Goal: Information Seeking & Learning: Learn about a topic

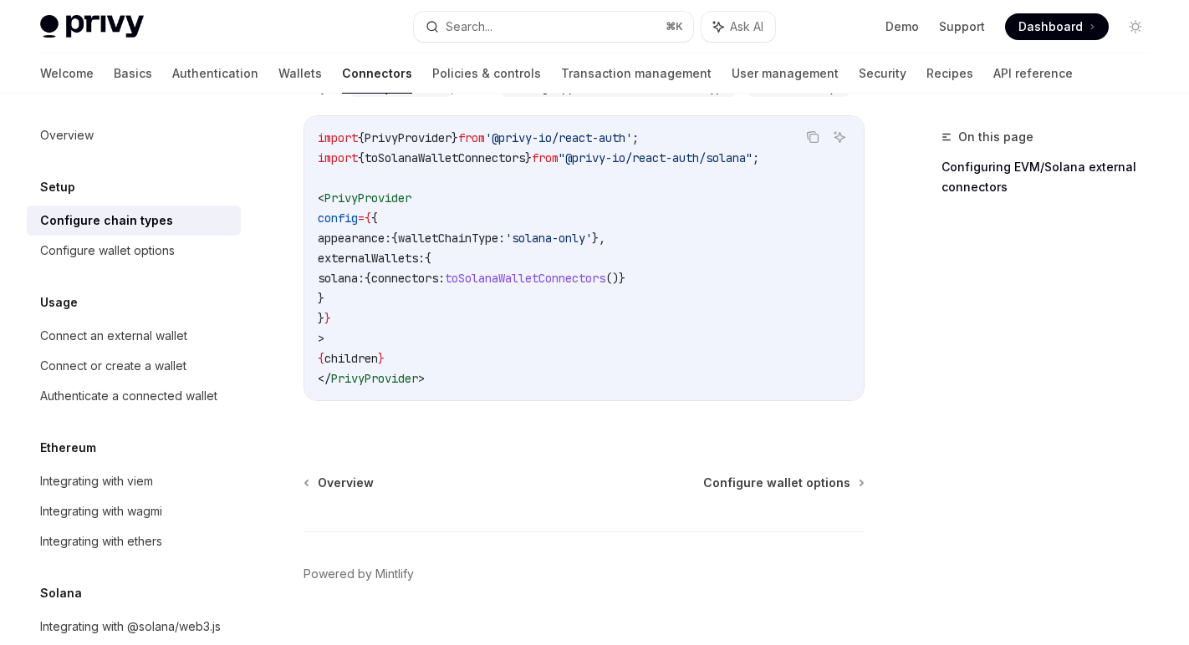
scroll to position [517, 0]
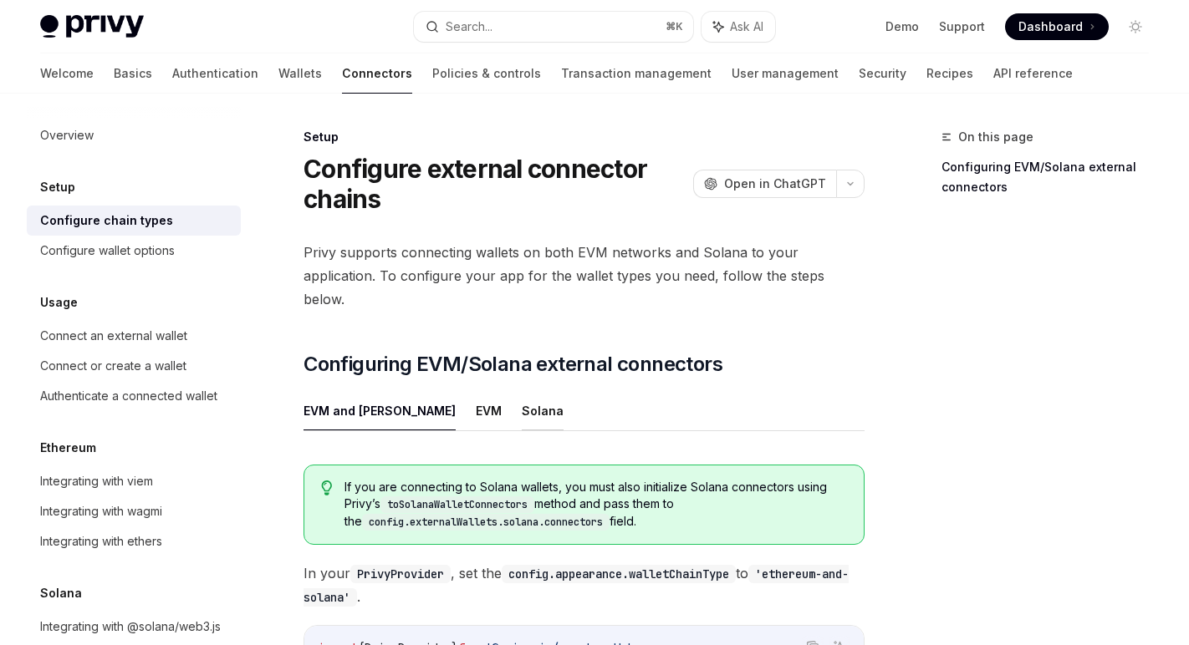
click at [522, 391] on button "Solana" at bounding box center [543, 410] width 42 height 39
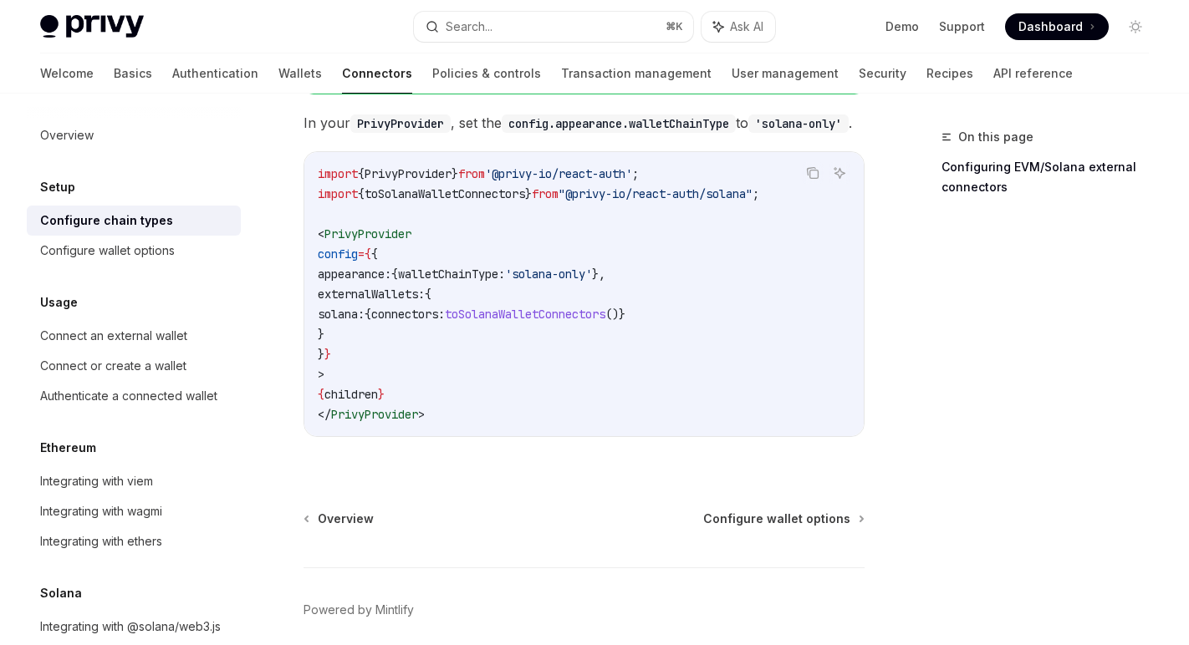
scroll to position [451, 0]
click at [155, 99] on div at bounding box center [134, 107] width 214 height 27
click at [172, 73] on link "Authentication" at bounding box center [215, 74] width 86 height 40
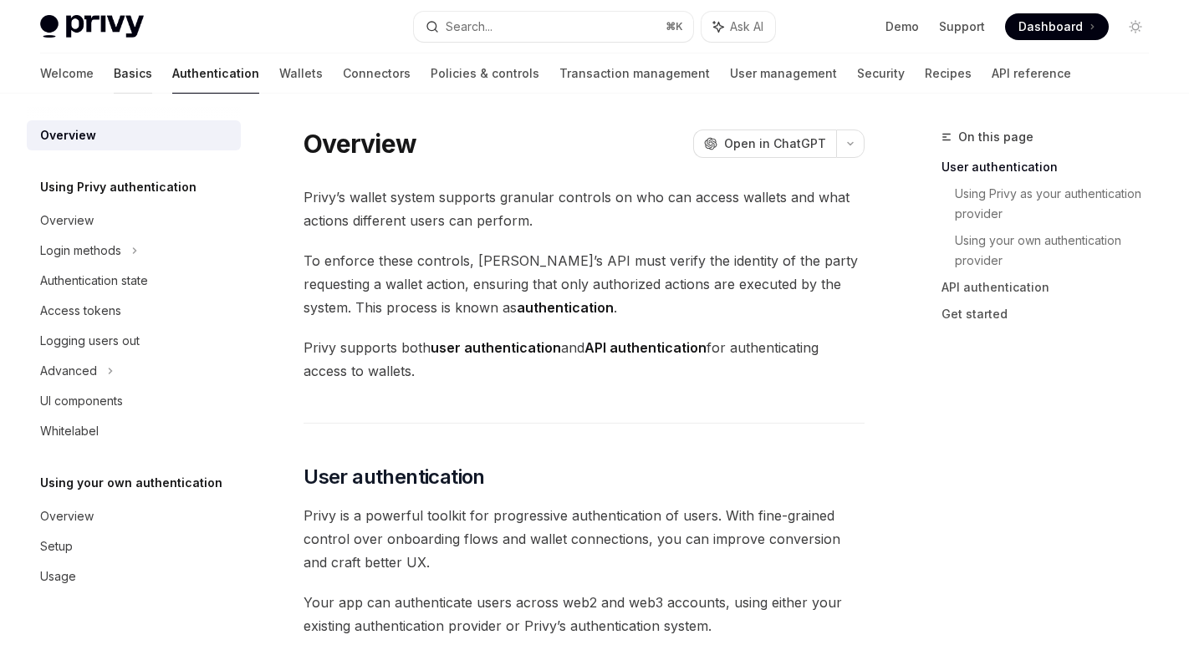
click at [114, 71] on link "Basics" at bounding box center [133, 74] width 38 height 40
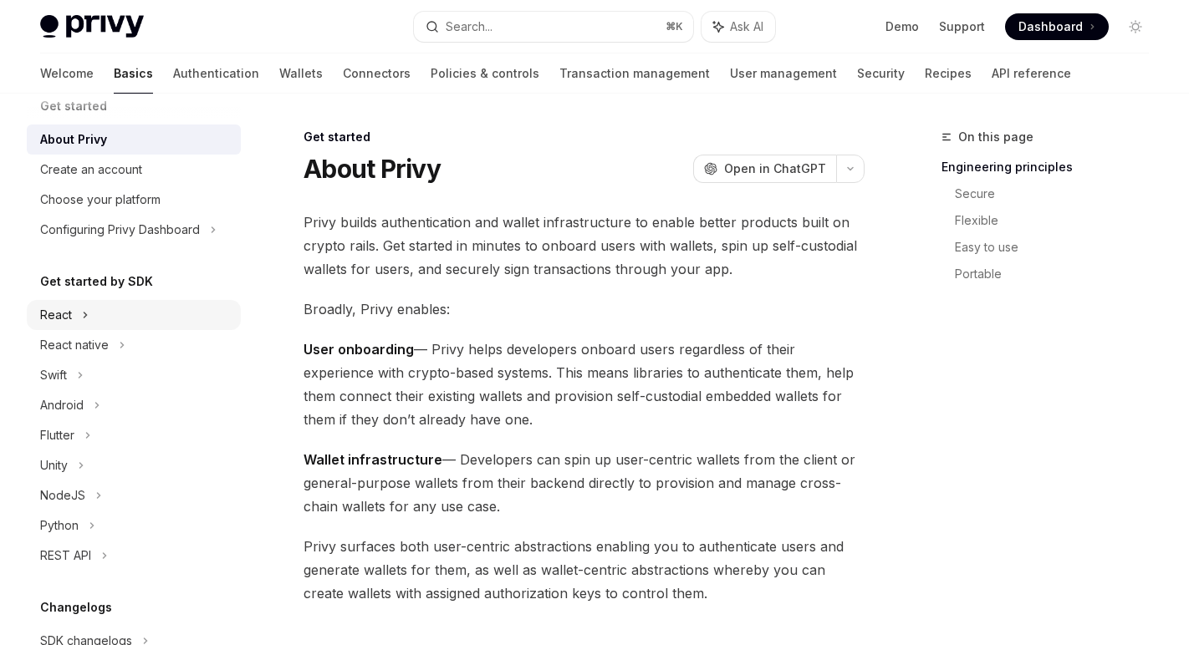
click at [105, 309] on div "React" at bounding box center [134, 315] width 214 height 30
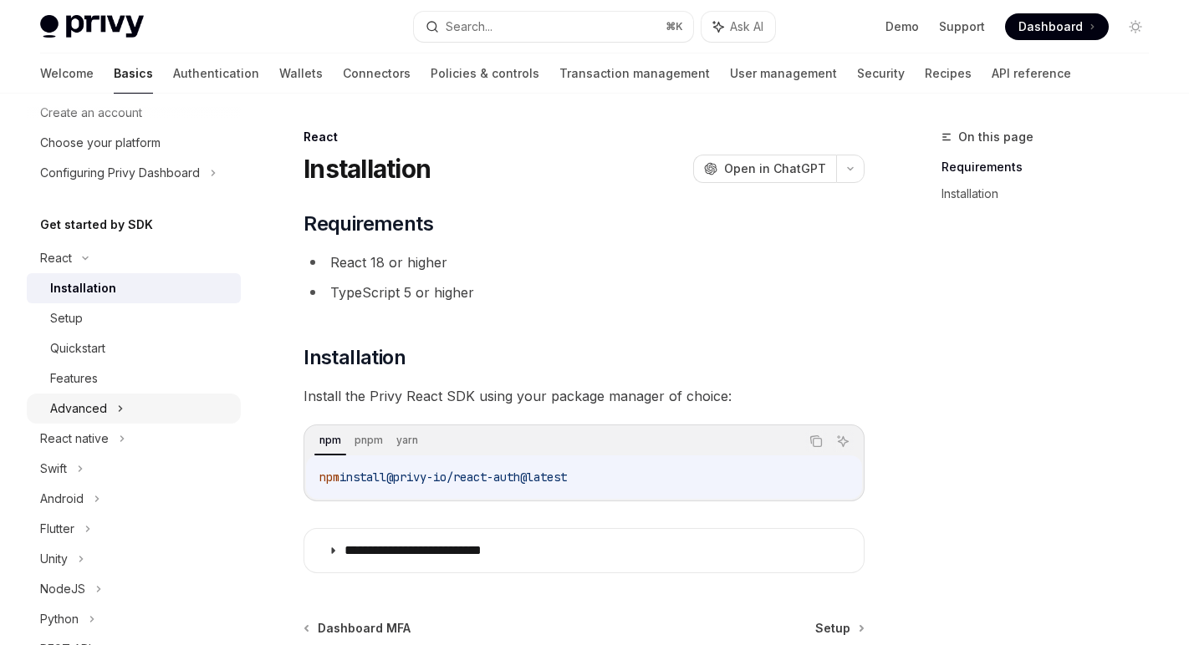
click at [105, 399] on div "Advanced" at bounding box center [78, 409] width 57 height 20
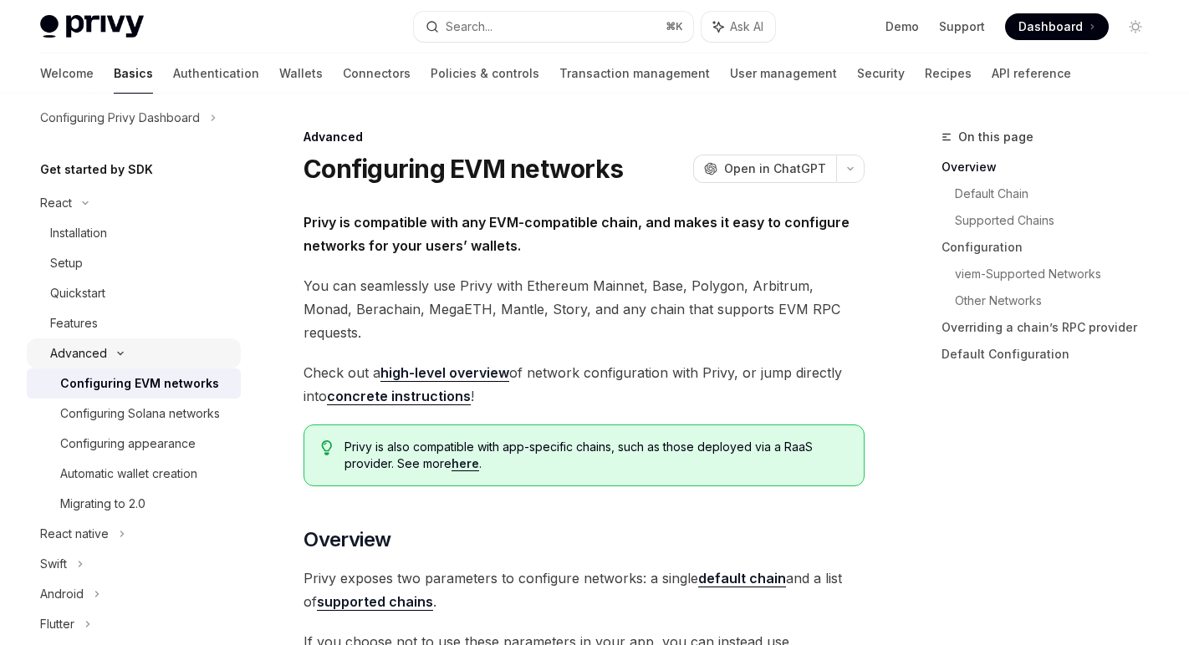
scroll to position [140, 0]
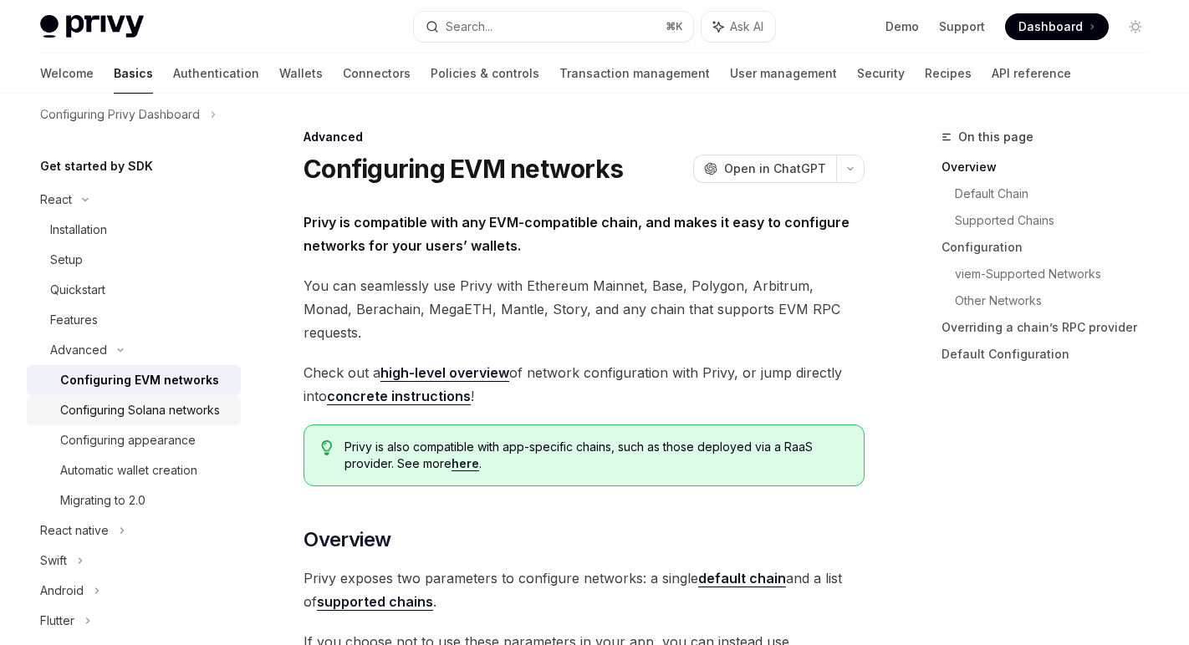
click at [182, 406] on div "Configuring Solana networks" at bounding box center [140, 410] width 160 height 20
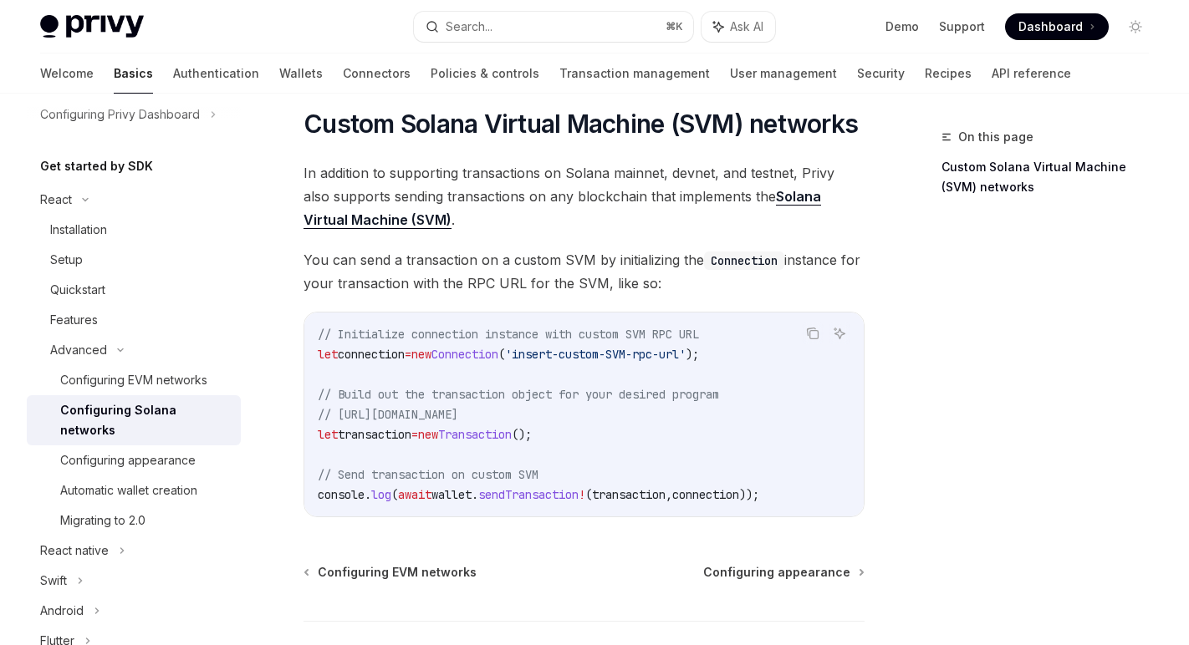
scroll to position [803, 0]
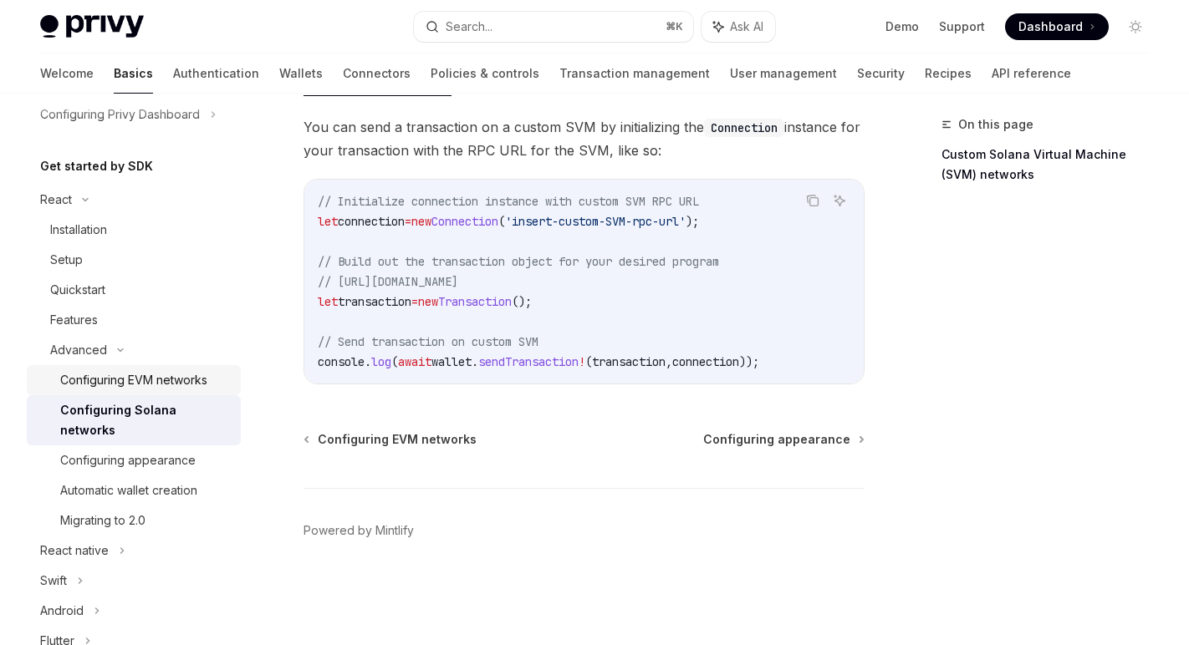
click at [166, 380] on div "Configuring EVM networks" at bounding box center [133, 380] width 147 height 20
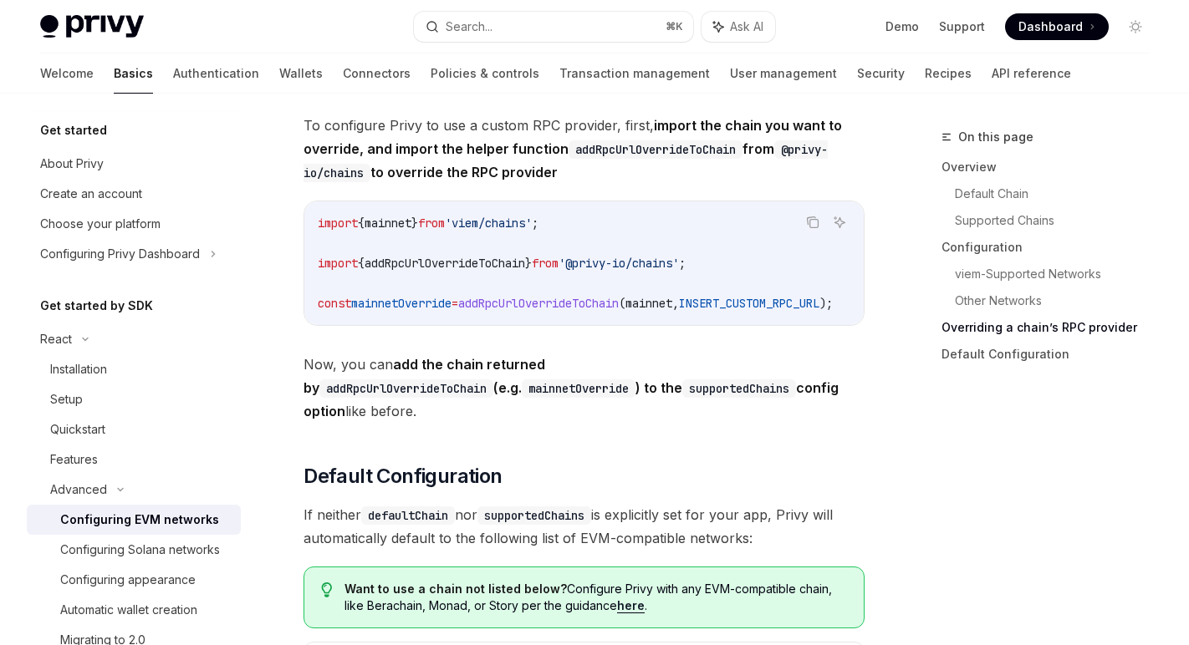
scroll to position [4581, 0]
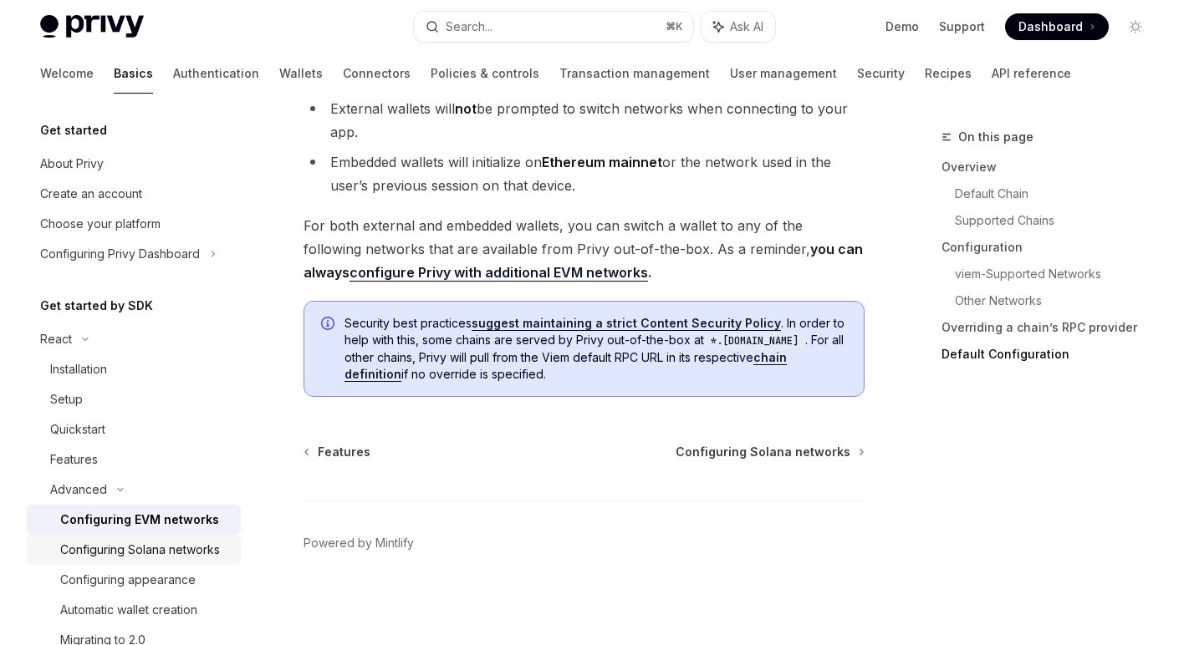
click at [137, 548] on div "Configuring Solana networks" at bounding box center [140, 550] width 160 height 20
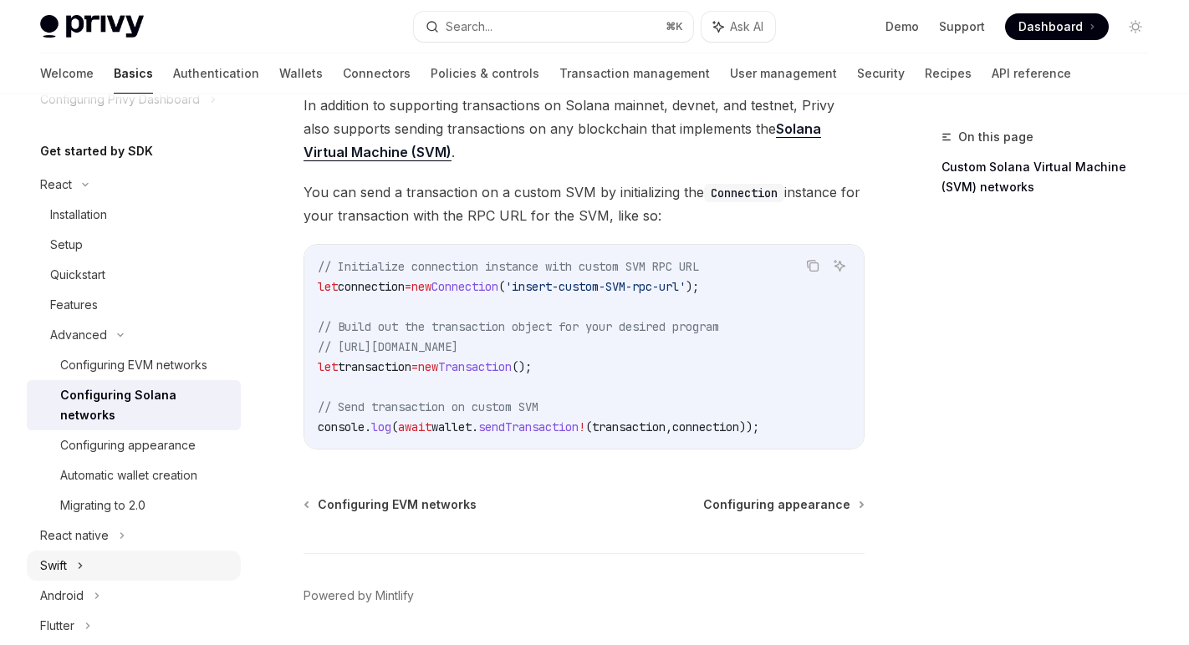
scroll to position [149, 0]
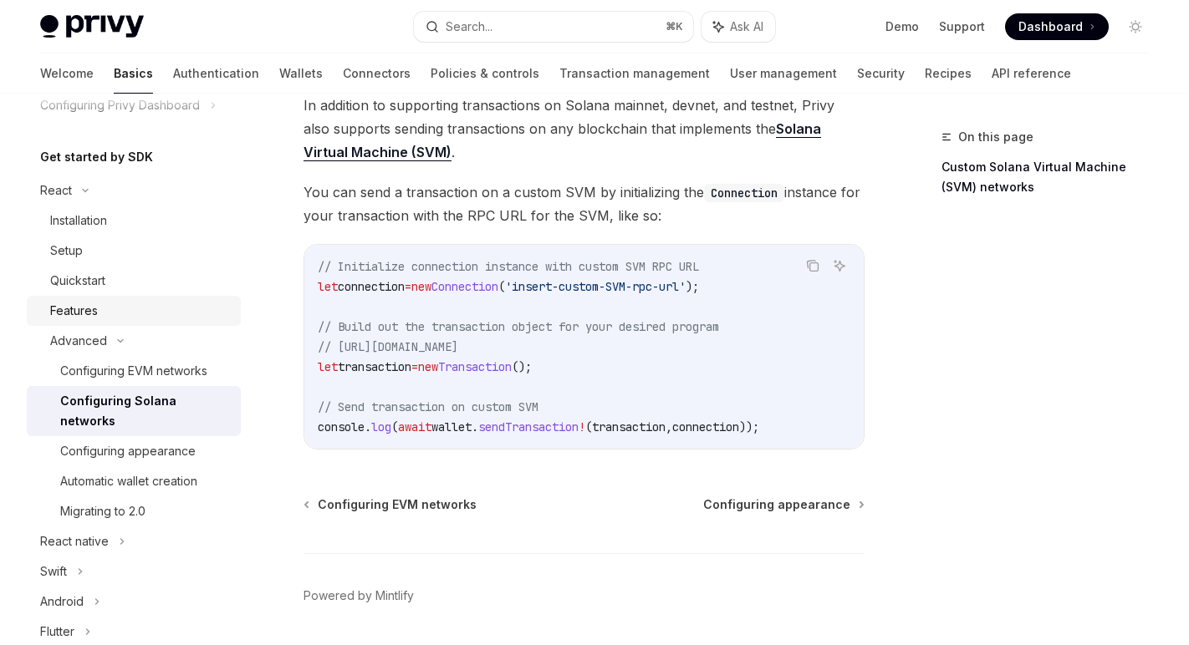
click at [154, 301] on div "Features" at bounding box center [140, 311] width 181 height 20
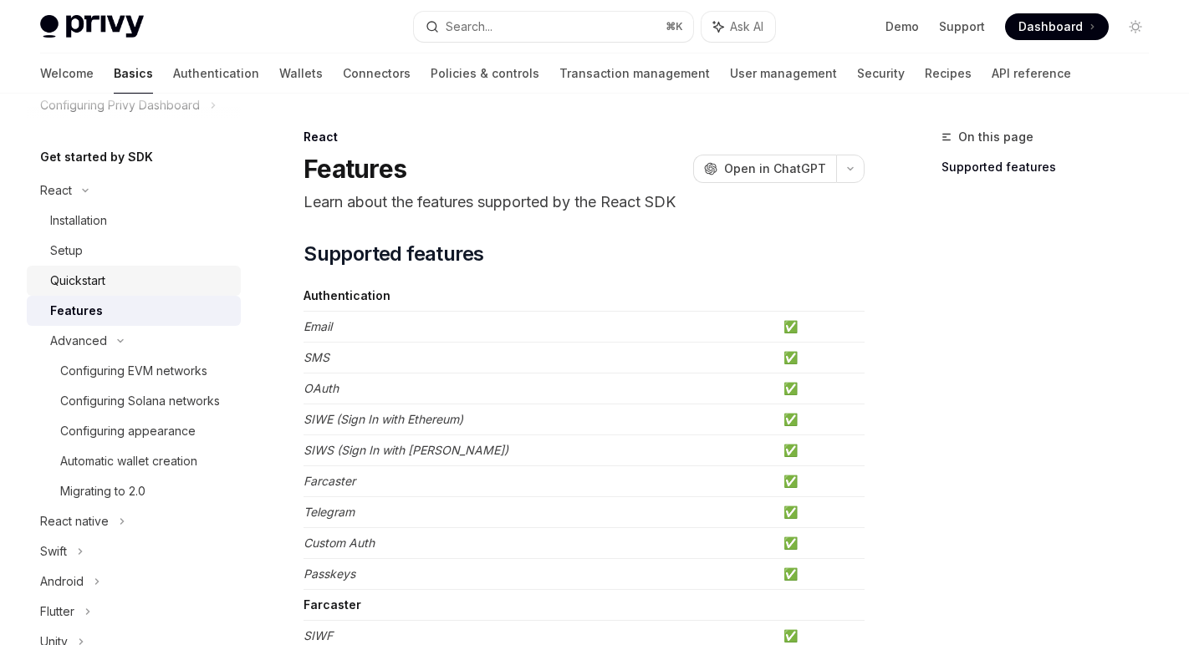
click at [130, 280] on div "Quickstart" at bounding box center [140, 281] width 181 height 20
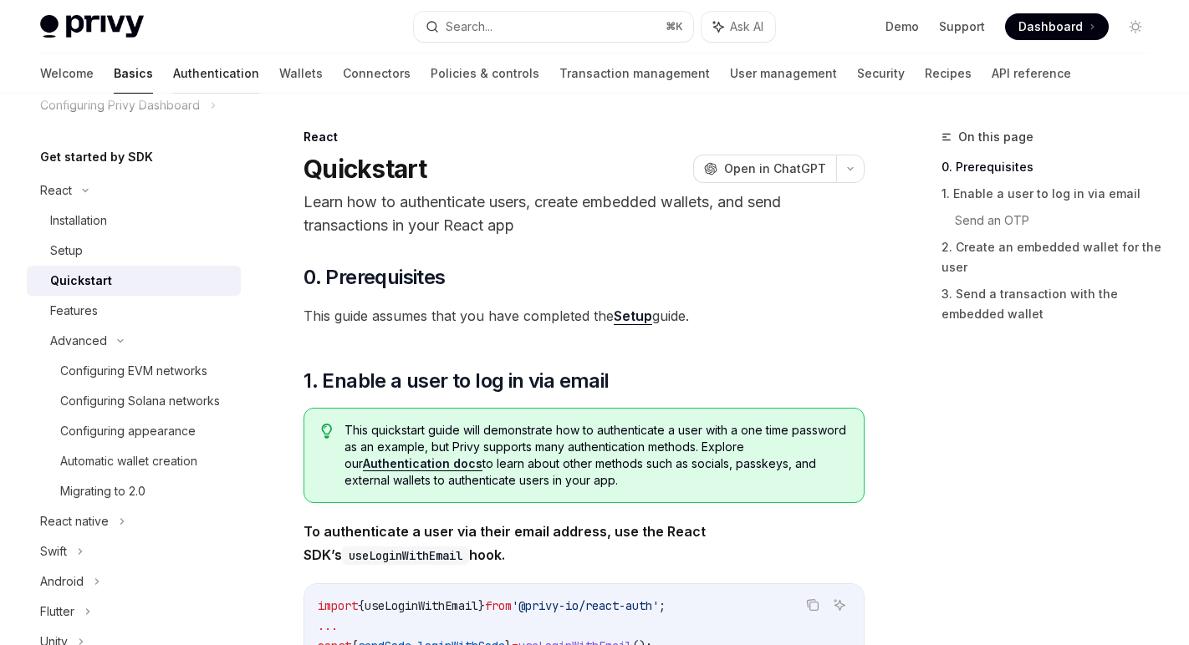
click at [173, 64] on link "Authentication" at bounding box center [216, 74] width 86 height 40
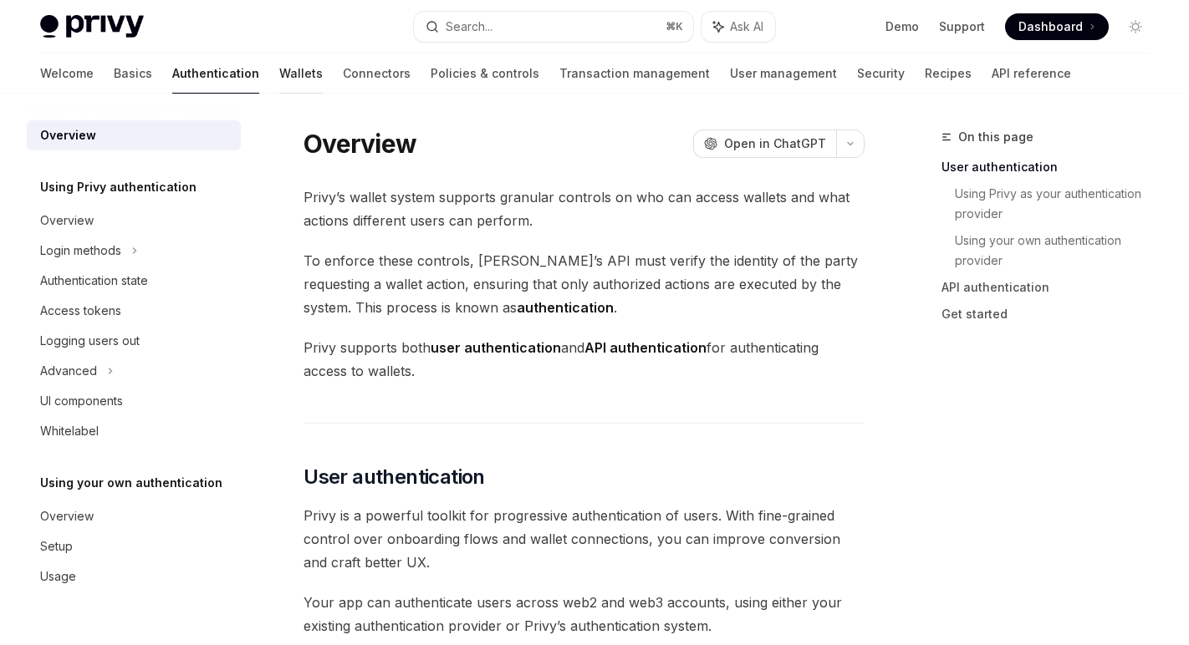
click at [279, 71] on link "Wallets" at bounding box center [300, 74] width 43 height 40
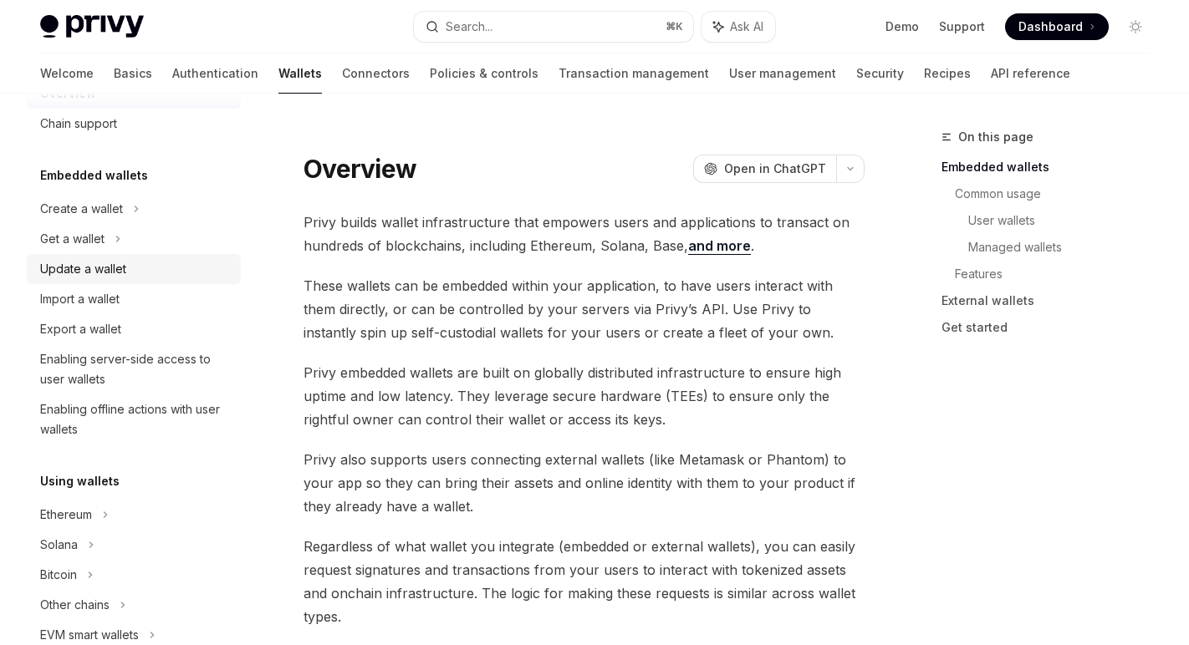
scroll to position [53, 0]
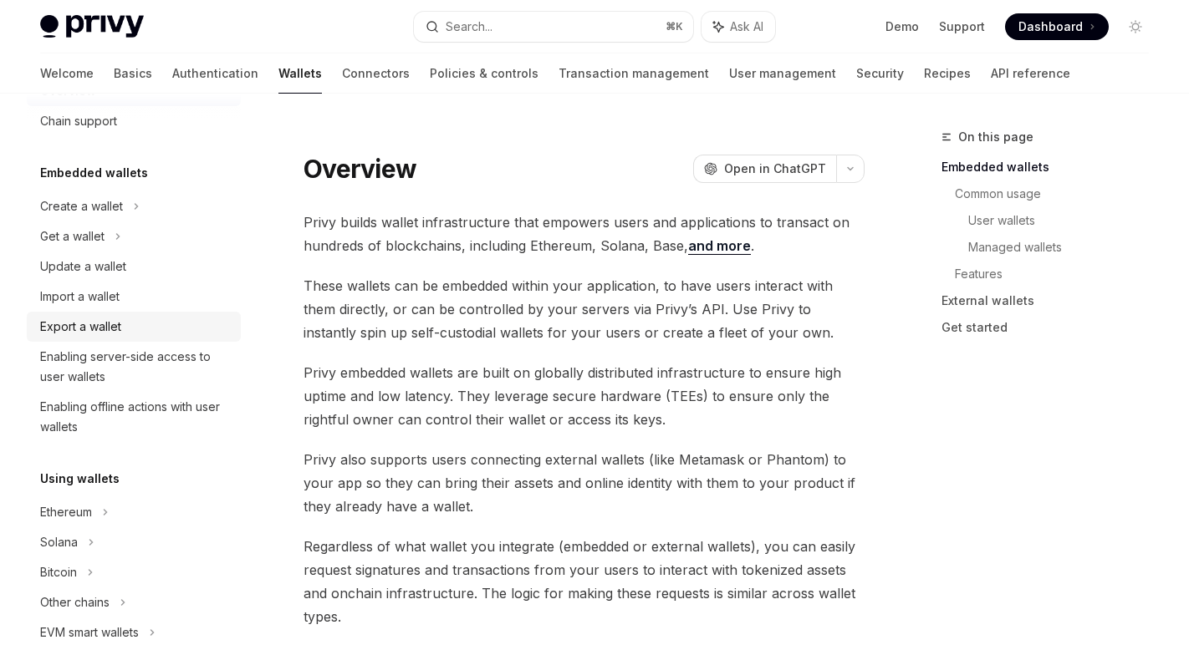
click at [133, 329] on div "Export a wallet" at bounding box center [135, 327] width 191 height 20
type textarea "*"
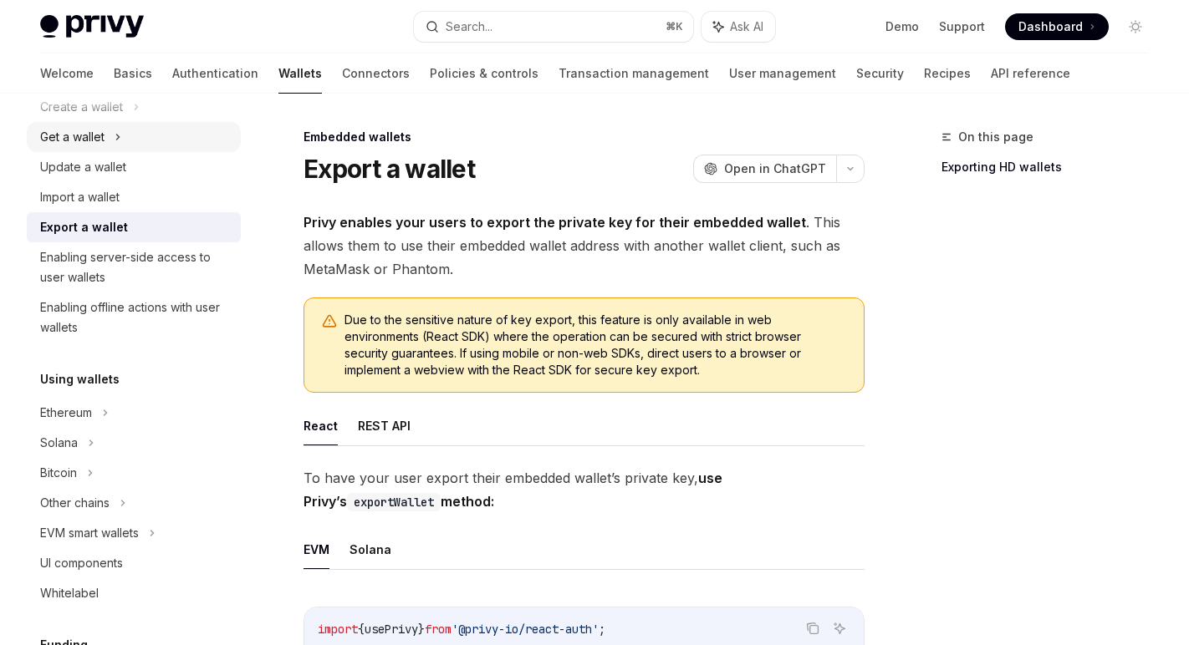
scroll to position [334, 0]
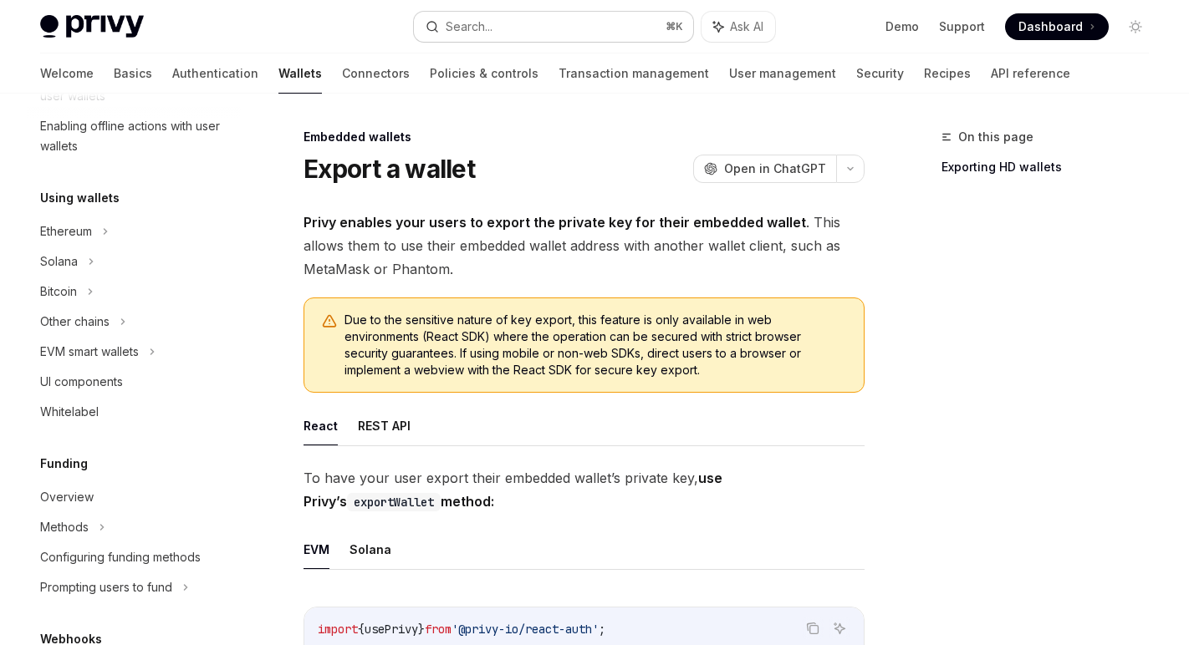
click at [445, 33] on div "Search..." at bounding box center [459, 27] width 67 height 20
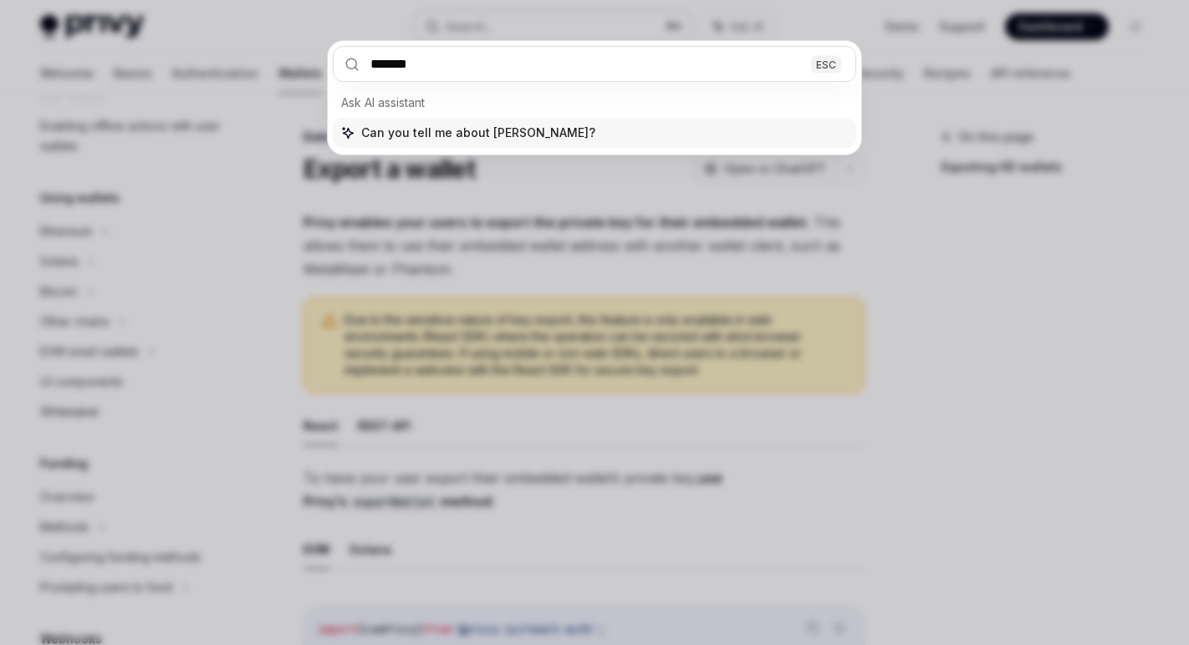
type input "********"
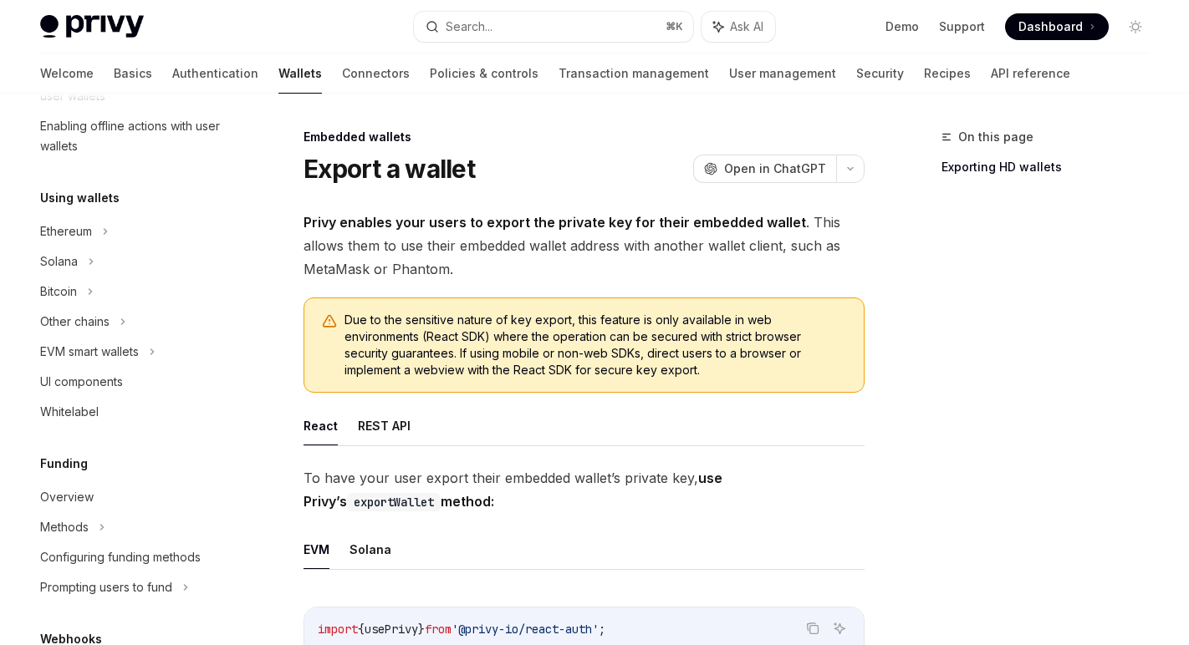
type textarea "*"
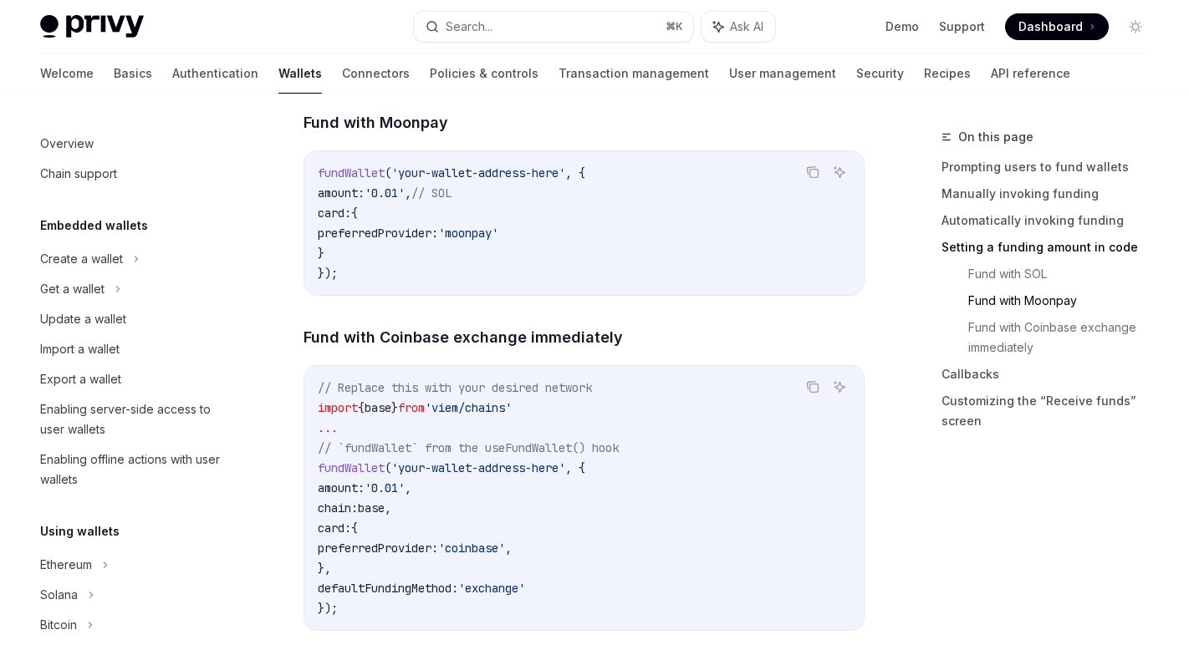
scroll to position [769, 0]
